Goal: Use online tool/utility: Utilize a website feature to perform a specific function

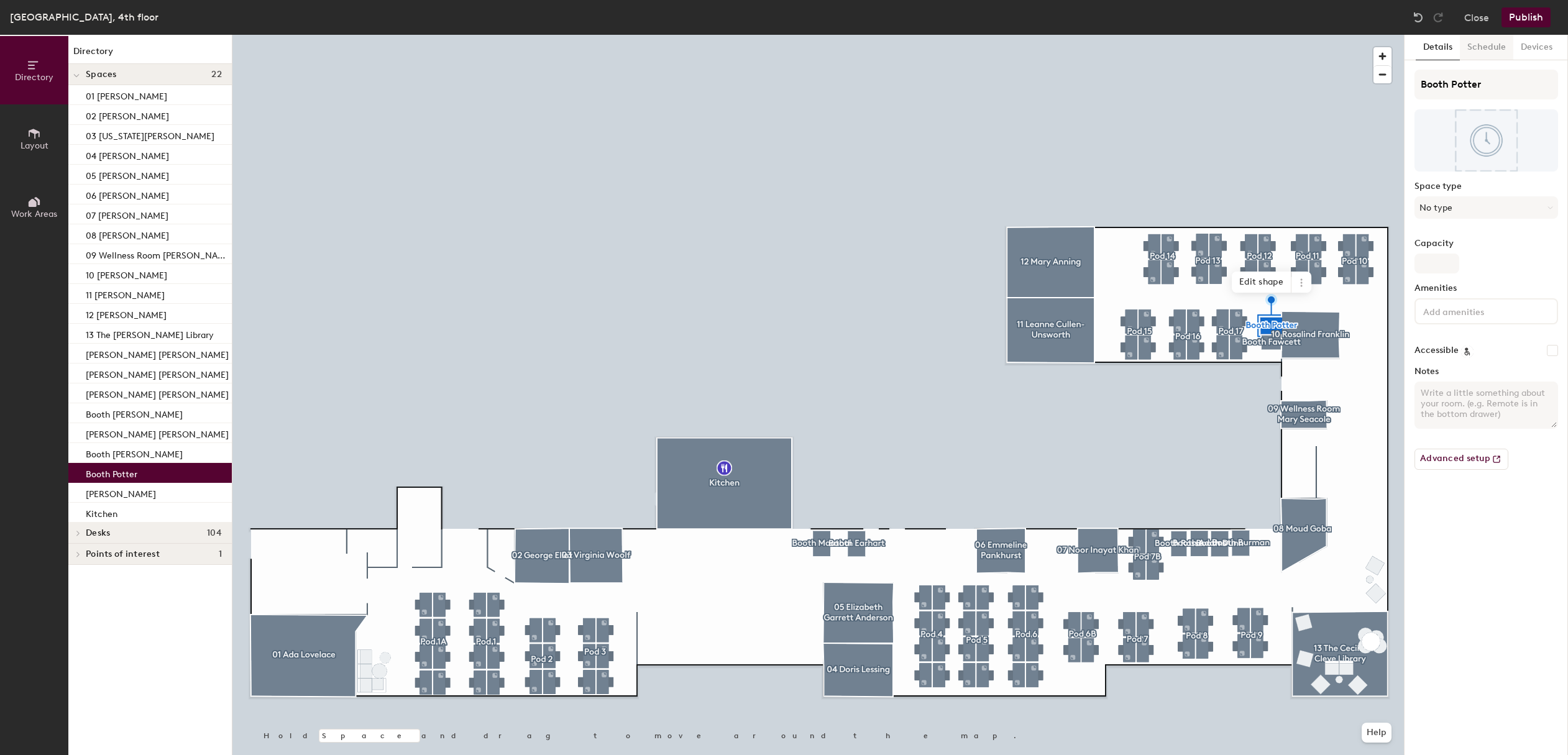
click at [1490, 45] on button "Schedule" at bounding box center [1486, 47] width 54 height 25
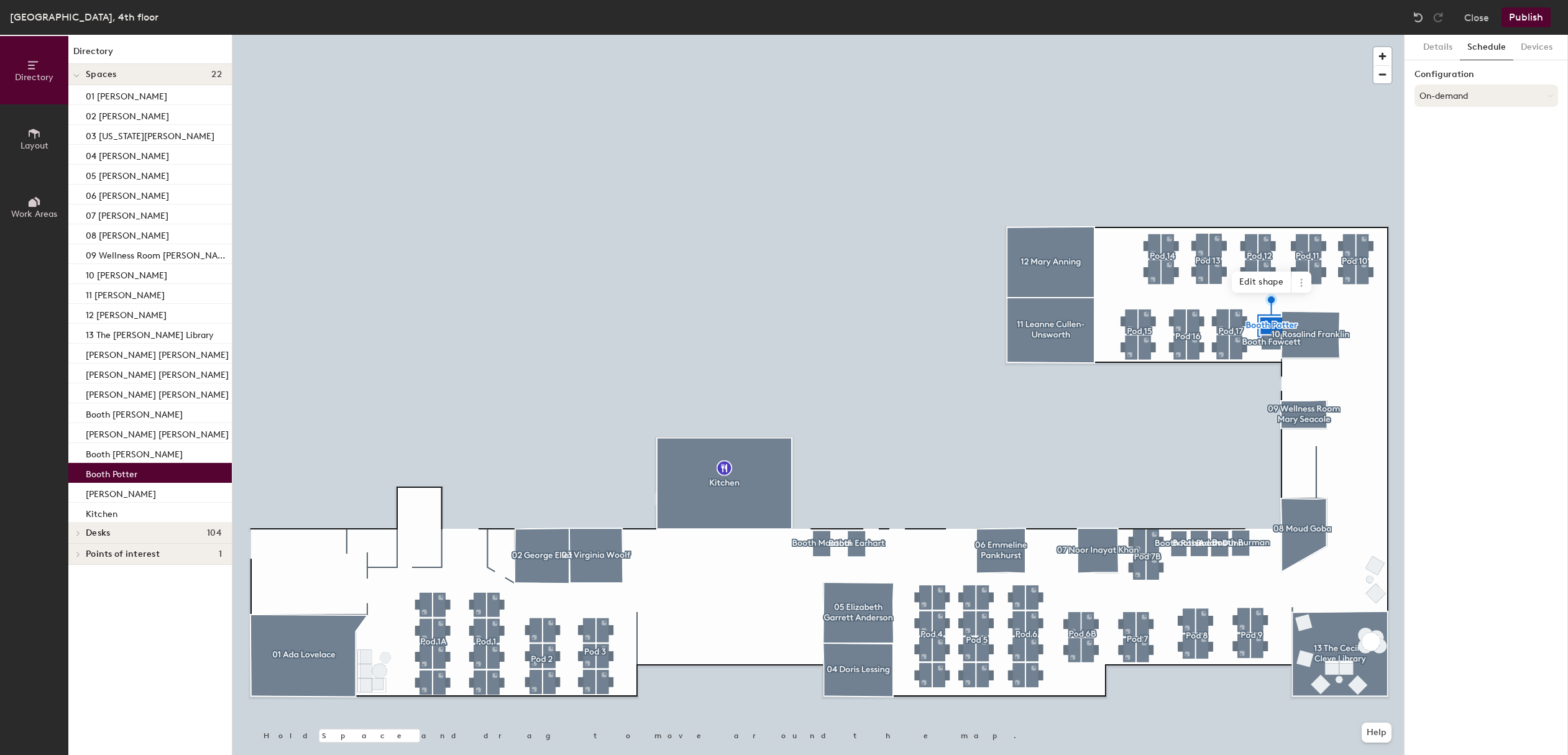
click at [1530, 97] on button "On-demand" at bounding box center [1486, 96] width 144 height 23
click at [1457, 146] on div "Scheduled" at bounding box center [1487, 146] width 143 height 19
click at [1487, 124] on button "Select account" at bounding box center [1486, 123] width 144 height 23
click at [1474, 153] on div "Google Apps" at bounding box center [1487, 154] width 143 height 19
click at [1481, 174] on button "Select a calendar" at bounding box center [1486, 172] width 144 height 23
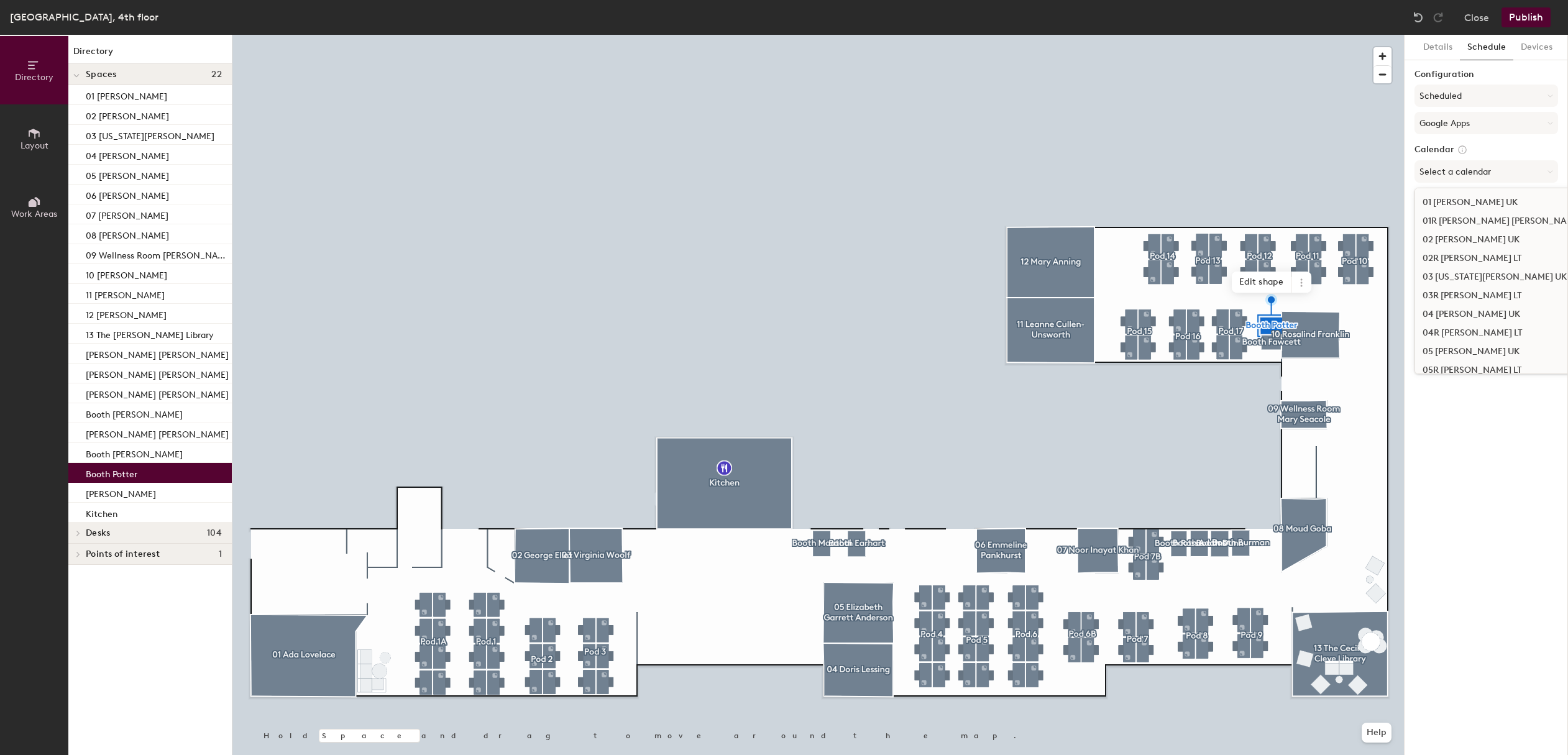
click at [1505, 72] on label "Configuration" at bounding box center [1486, 74] width 144 height 10
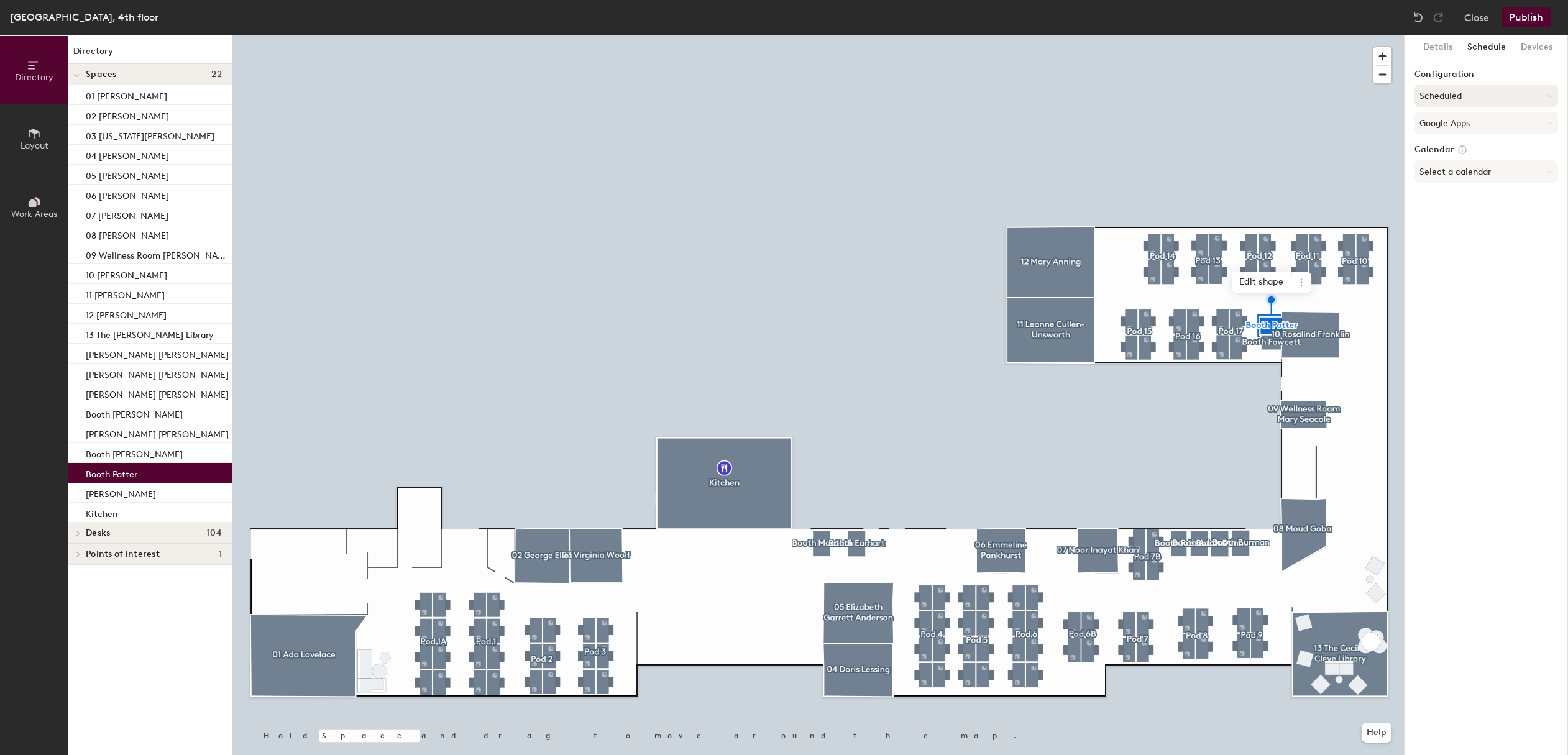
click at [1497, 91] on button "Scheduled" at bounding box center [1486, 96] width 144 height 23
click at [1447, 128] on div "On-demand" at bounding box center [1487, 127] width 143 height 19
click at [1477, 17] on button "Close" at bounding box center [1477, 17] width 24 height 20
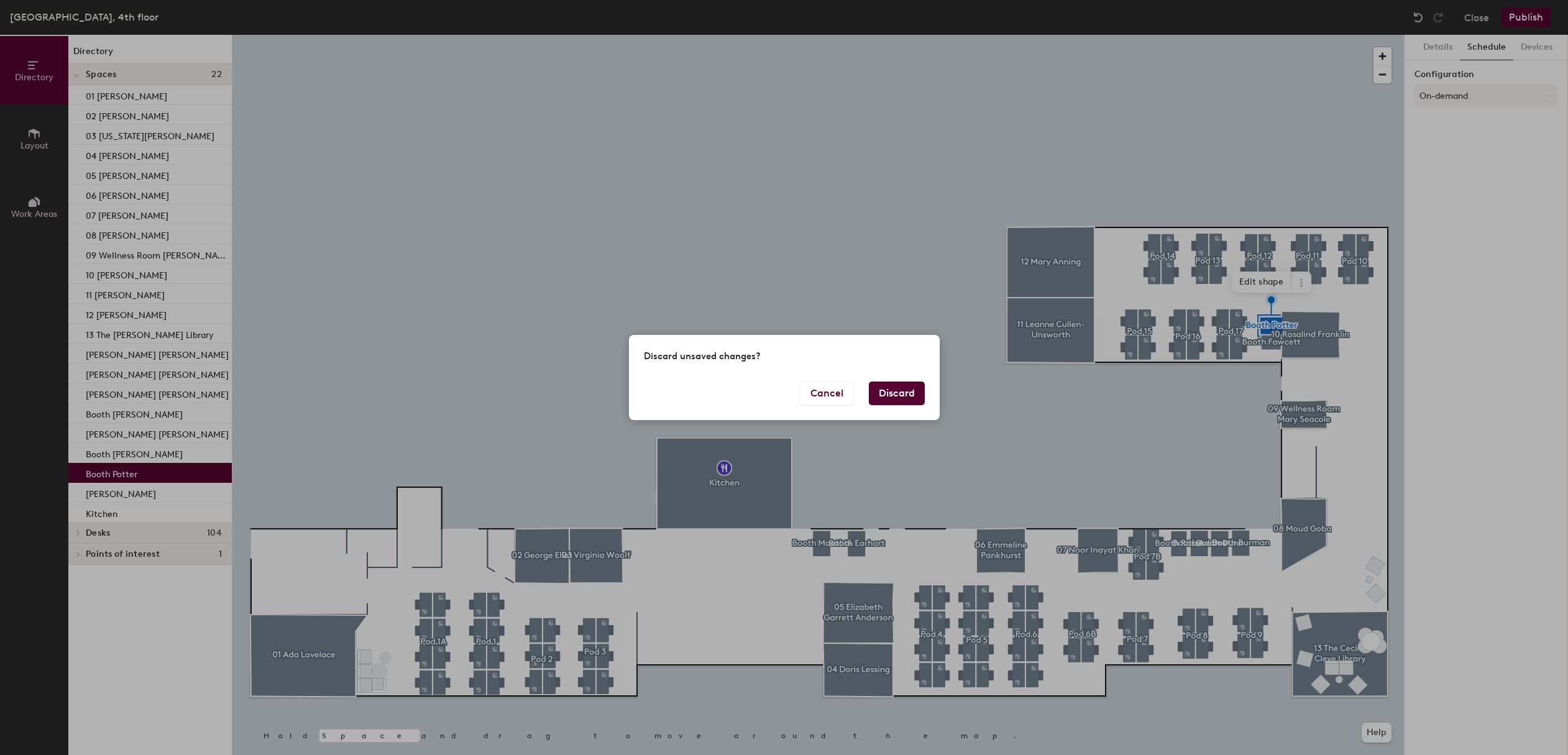
click at [888, 396] on button "Discard" at bounding box center [898, 393] width 56 height 23
